Goal: Check status: Check status

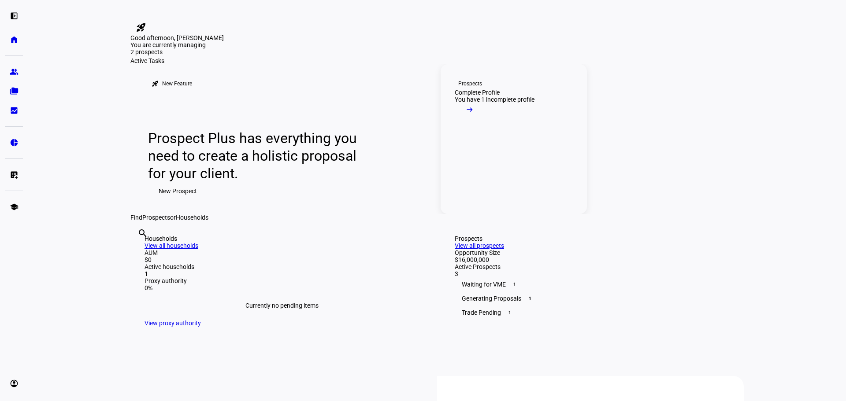
click at [474, 114] on mat-icon "arrow_right_alt" at bounding box center [469, 109] width 9 height 9
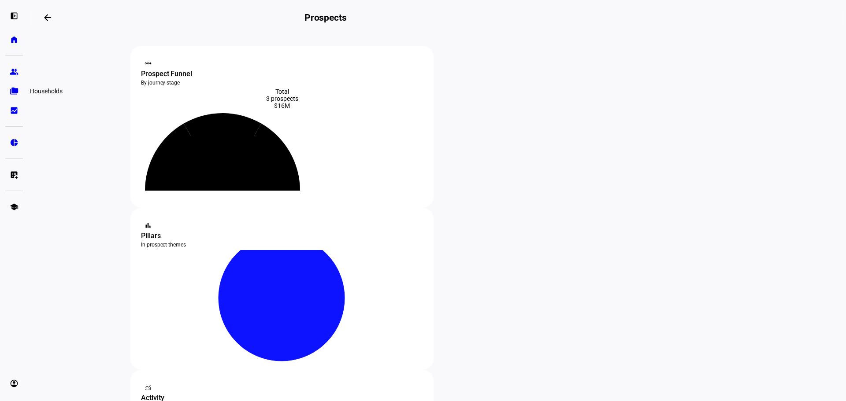
click at [14, 90] on eth-mat-symbol "folder_copy" at bounding box center [14, 91] width 9 height 9
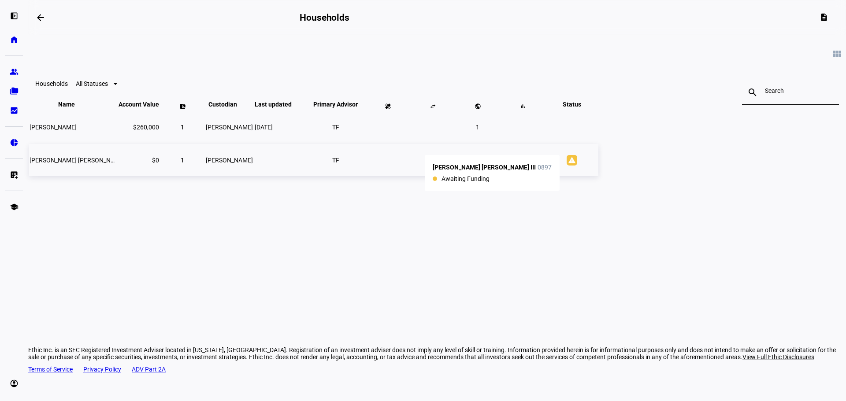
click at [577, 166] on mat-icon "warning" at bounding box center [571, 160] width 11 height 11
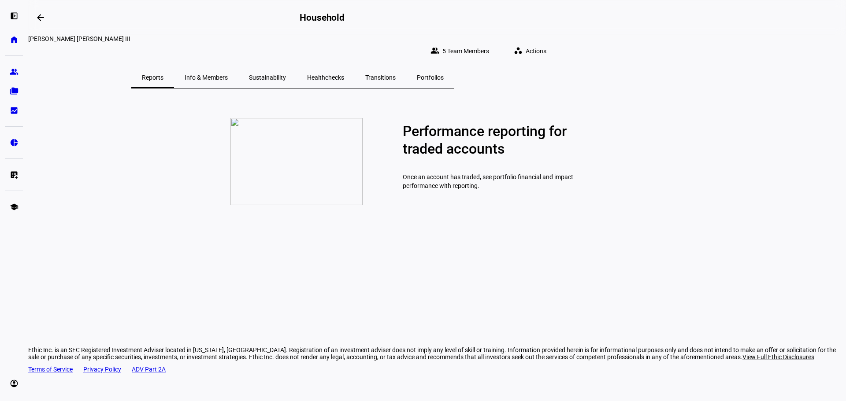
click at [228, 74] on span "Info & Members" at bounding box center [206, 77] width 43 height 6
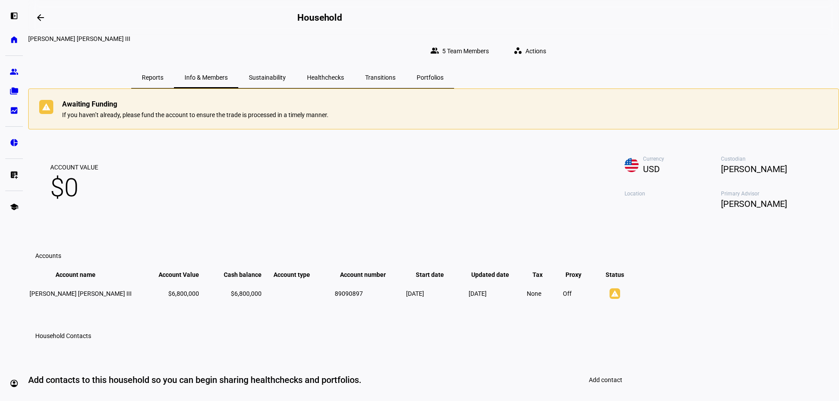
click at [286, 74] on span "Sustainability" at bounding box center [267, 77] width 37 height 6
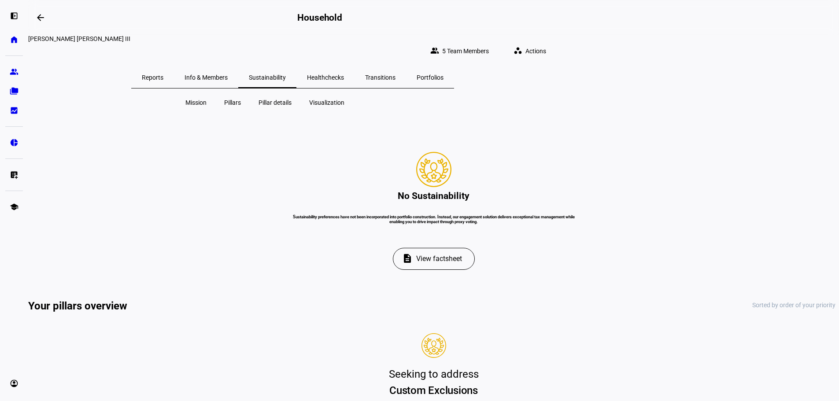
click at [344, 74] on span "Healthchecks" at bounding box center [325, 77] width 37 height 6
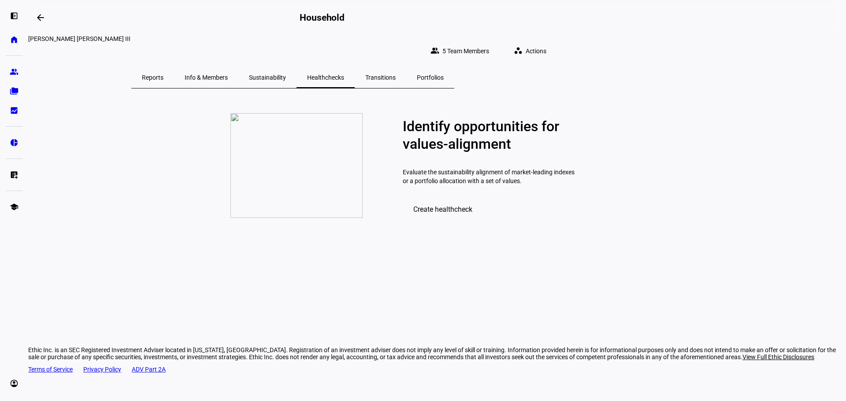
click at [396, 74] on span "Transitions" at bounding box center [380, 77] width 30 height 6
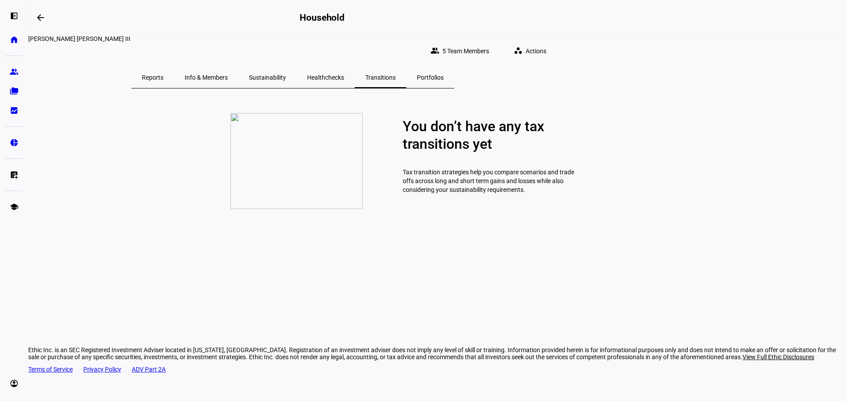
click at [444, 74] on span "Portfolios" at bounding box center [430, 77] width 27 height 6
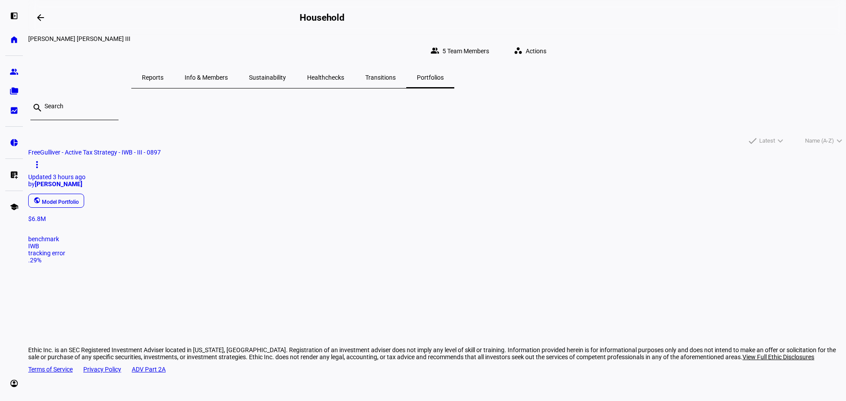
click at [221, 194] on div "public Model Portfolio" at bounding box center [434, 201] width 818 height 18
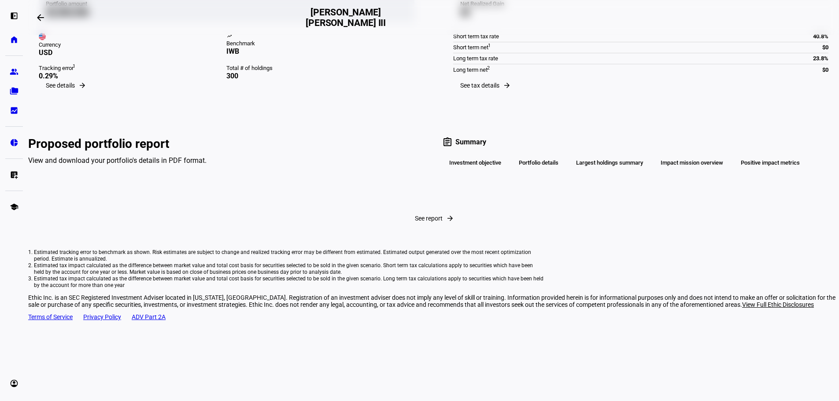
scroll to position [124, 0]
click at [415, 221] on span "See report" at bounding box center [429, 217] width 28 height 7
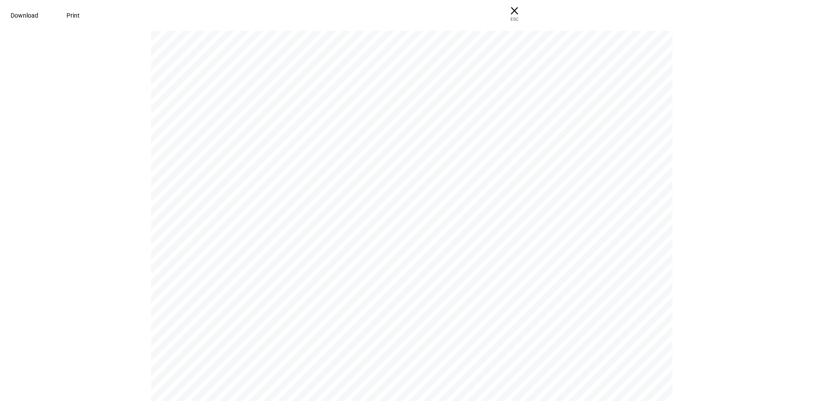
scroll to position [0, 0]
click at [529, 10] on span "× ESC" at bounding box center [514, 14] width 28 height 28
